Goal: Check status

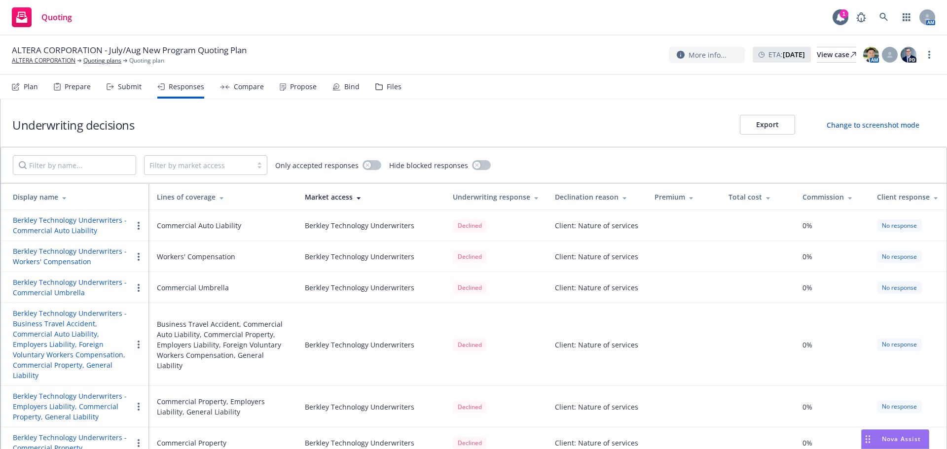
click at [538, 111] on div "Underwriting decisions Export Change to screenshot mode" at bounding box center [473, 123] width 946 height 48
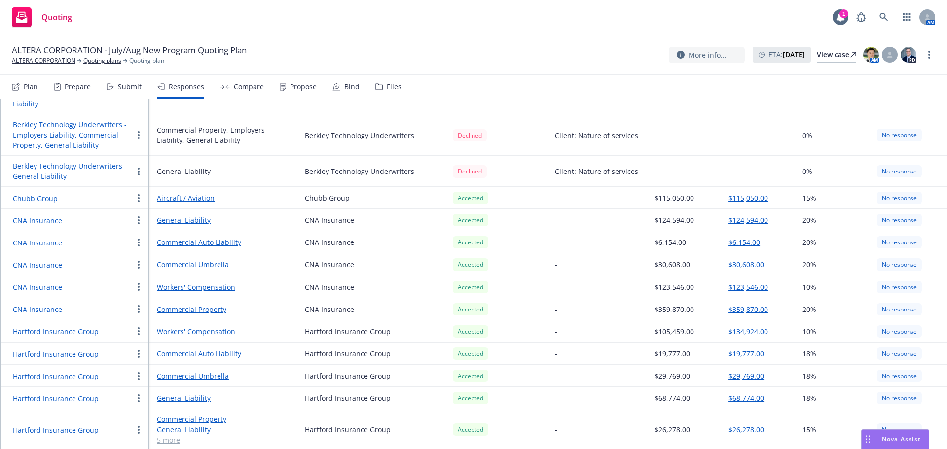
scroll to position [345, 0]
